Goal: Task Accomplishment & Management: Manage account settings

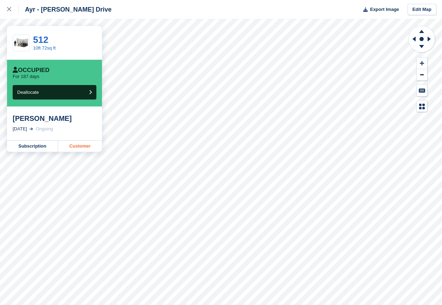
click at [80, 146] on link "Customer" at bounding box center [80, 146] width 44 height 11
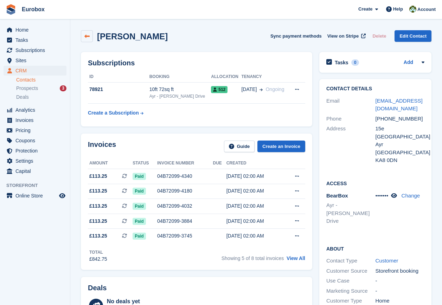
click at [86, 36] on icon at bounding box center [86, 36] width 5 height 5
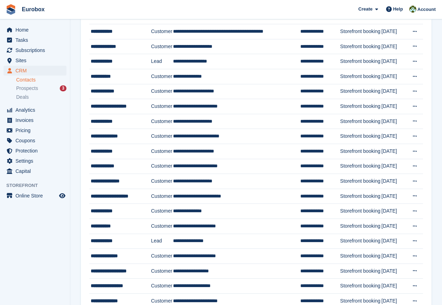
scroll to position [429, 0]
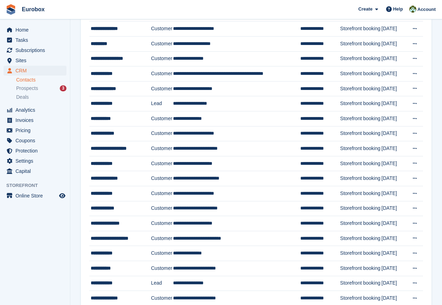
click at [22, 79] on link "Contacts" at bounding box center [41, 80] width 50 height 7
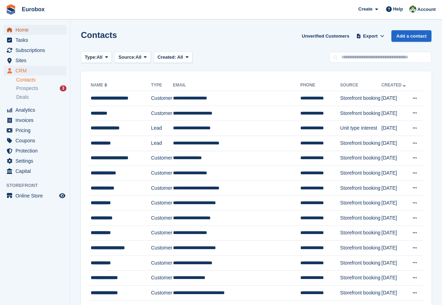
click at [20, 30] on span "Home" at bounding box center [36, 30] width 42 height 10
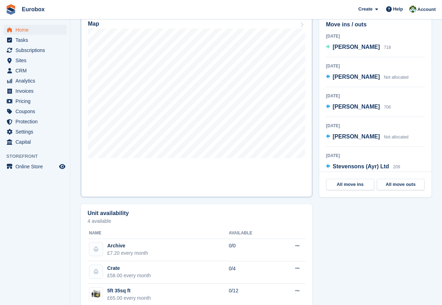
scroll to position [246, 0]
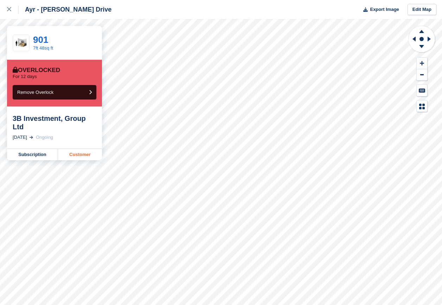
click at [78, 149] on link "Customer" at bounding box center [80, 154] width 44 height 11
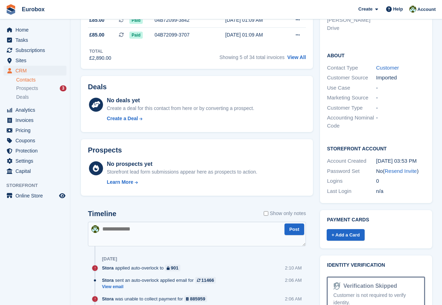
scroll to position [211, 0]
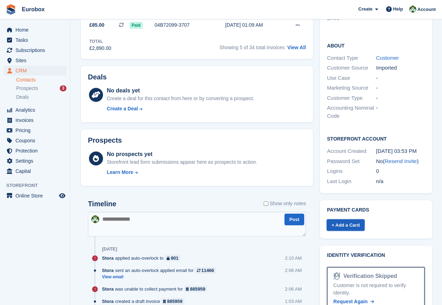
click at [338, 219] on link "+ Add a Card" at bounding box center [346, 225] width 38 height 12
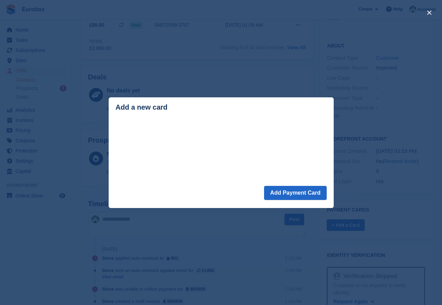
click at [256, 221] on div "close" at bounding box center [221, 152] width 442 height 305
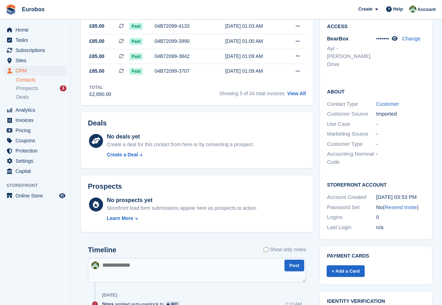
scroll to position [176, 0]
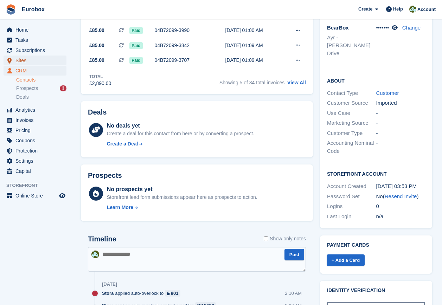
click at [23, 62] on span "Sites" at bounding box center [36, 61] width 42 height 10
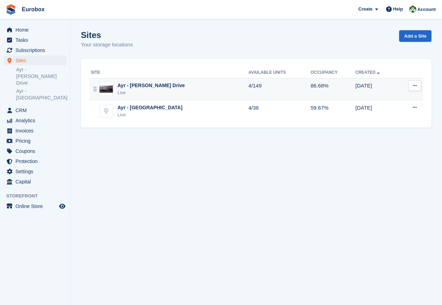
click at [135, 88] on div "Ayr - [PERSON_NAME] Drive" at bounding box center [151, 85] width 68 height 7
